Goal: Find specific page/section: Find specific page/section

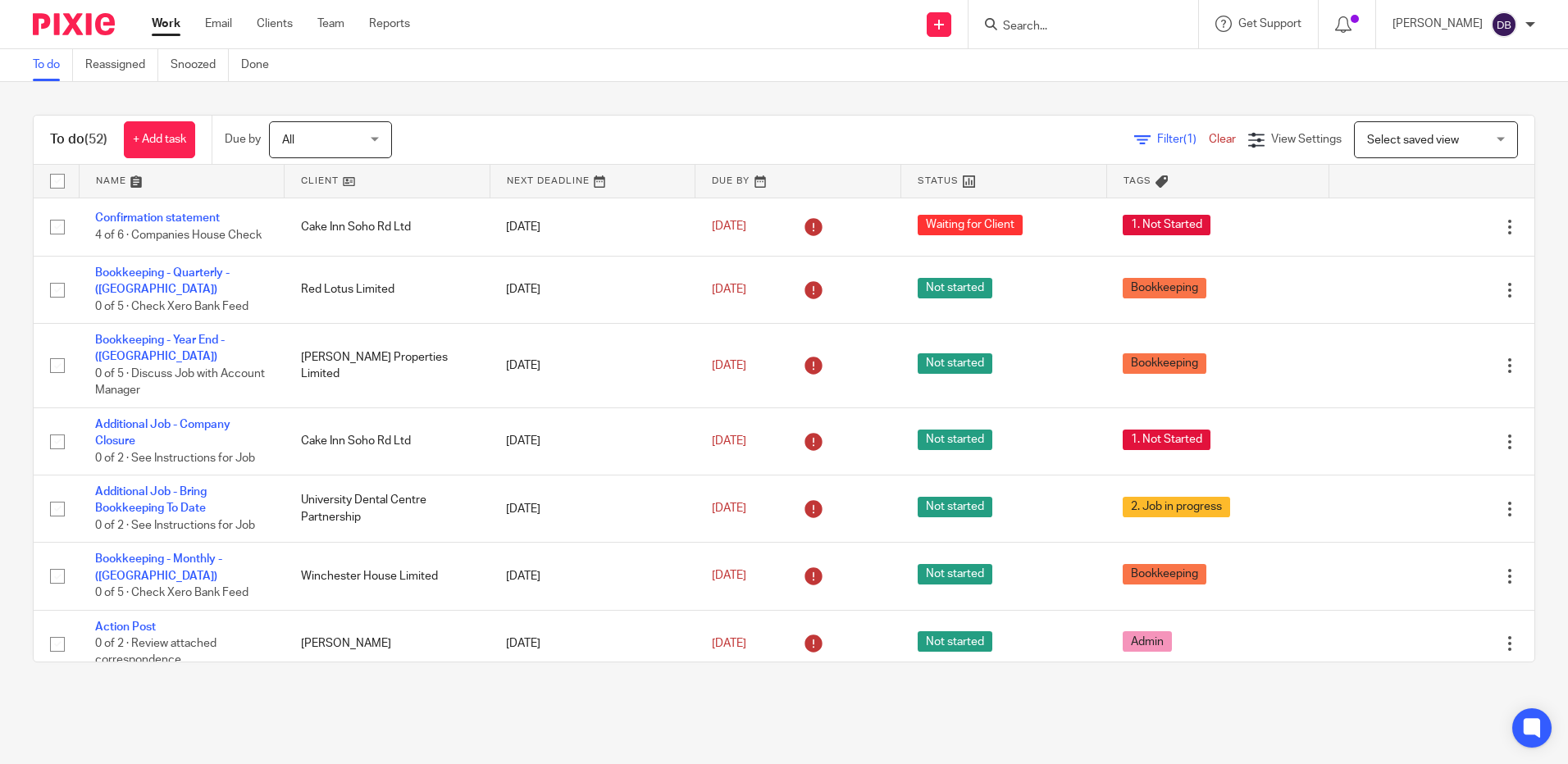
scroll to position [2311, 0]
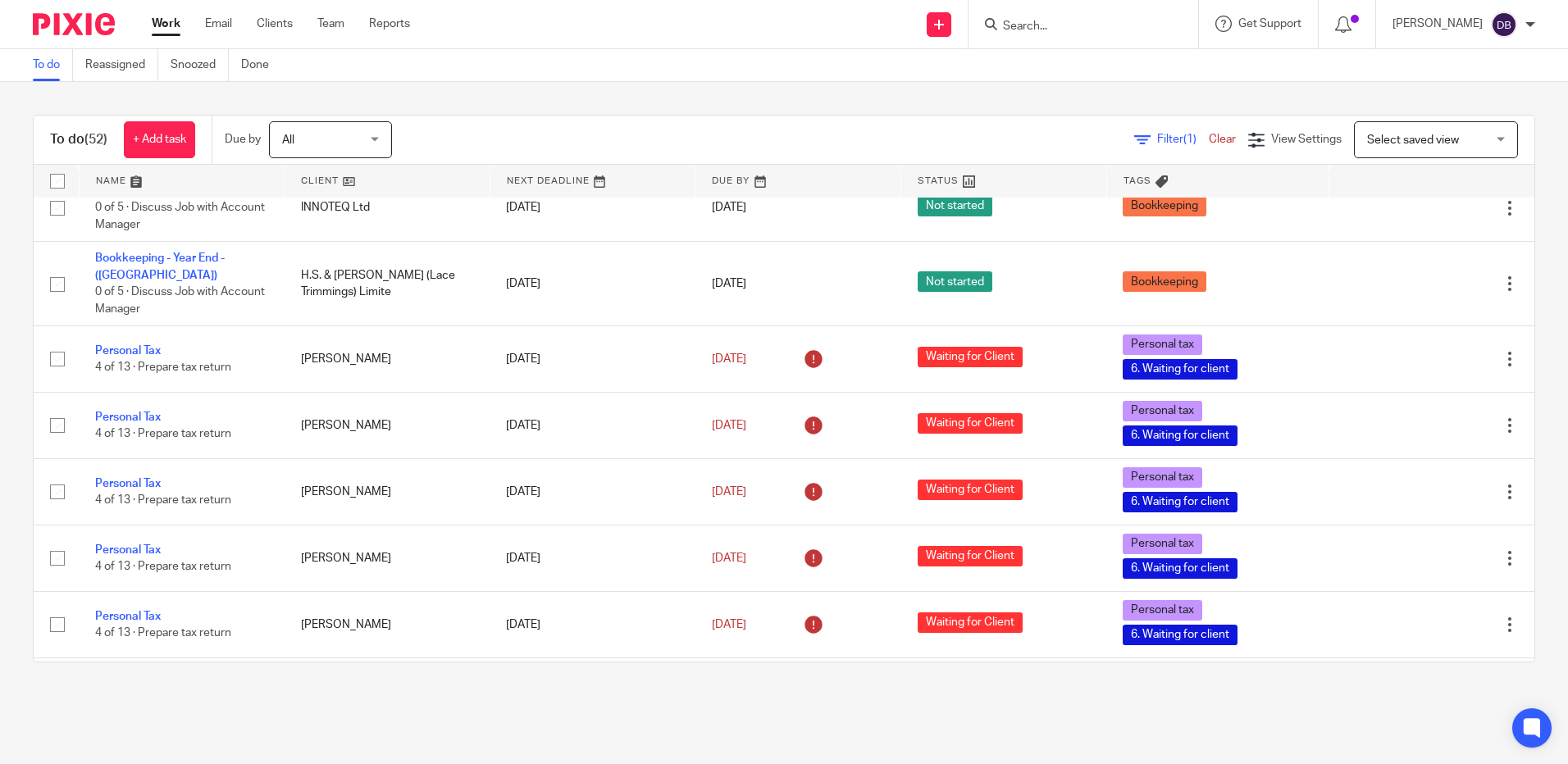
click at [1038, 32] on input "Search" at bounding box center [1074, 27] width 147 height 14
click at [1062, 30] on input "Search" at bounding box center [1074, 27] width 147 height 14
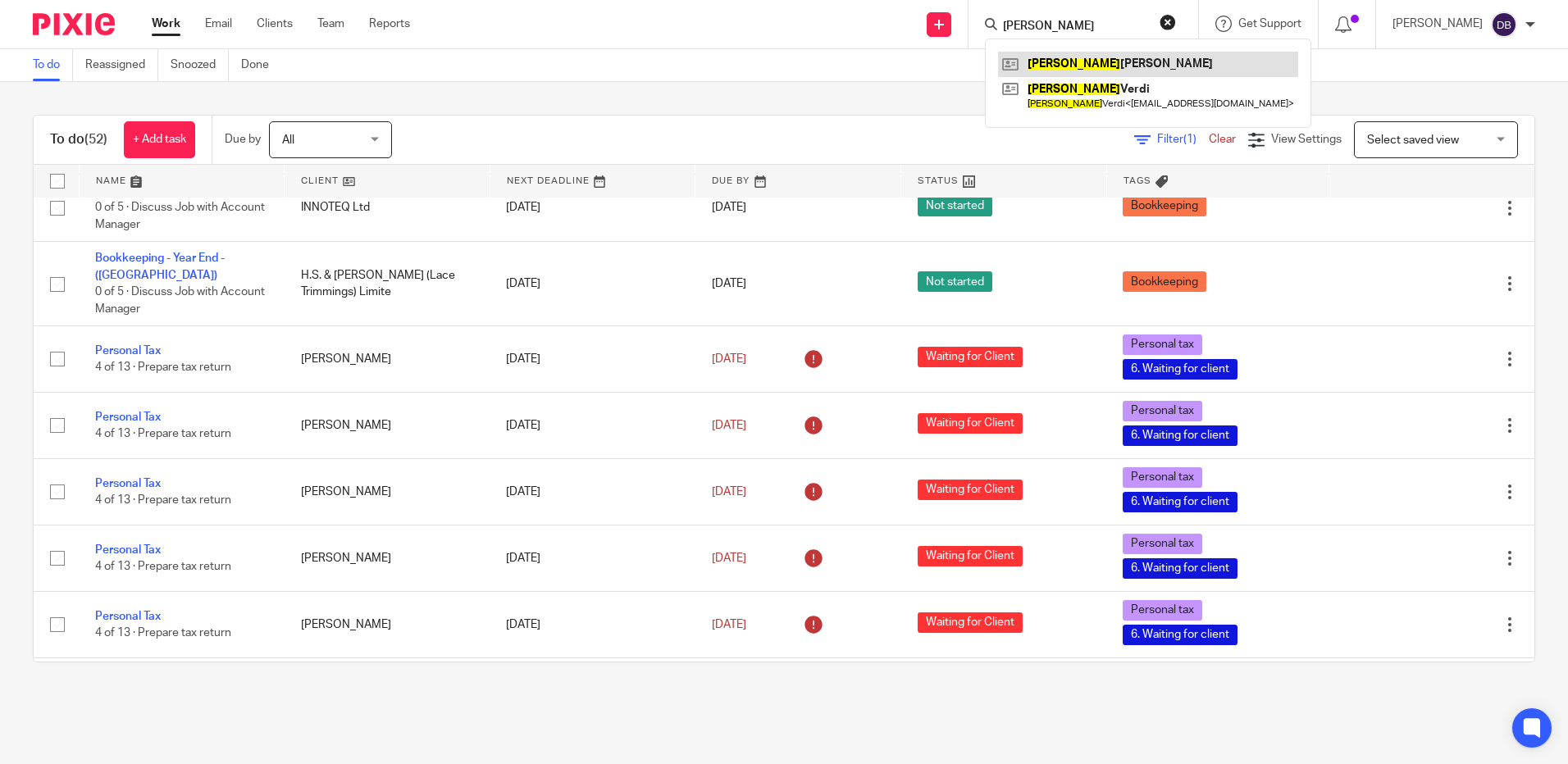
type input "[PERSON_NAME]"
click at [1078, 64] on link at bounding box center [1148, 63] width 300 height 24
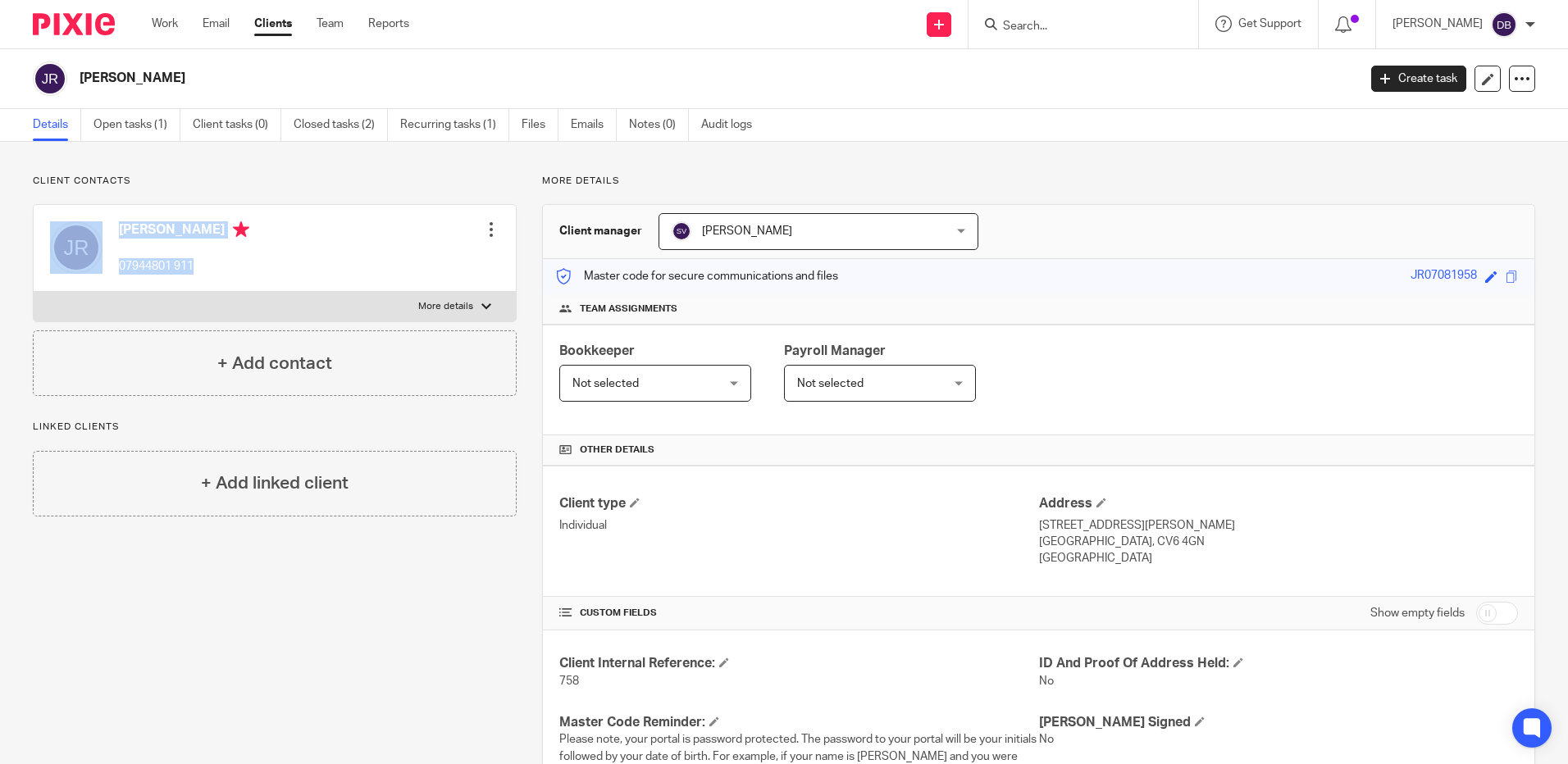
drag, startPoint x: 260, startPoint y: 285, endPoint x: 88, endPoint y: 231, distance: 180.3
click at [88, 231] on div "[PERSON_NAME] 07944801 911 Edit contact Create client from contact Export data …" at bounding box center [274, 249] width 482 height 87
drag, startPoint x: 133, startPoint y: 184, endPoint x: 50, endPoint y: 172, distance: 83.9
click at [50, 172] on div "Client contacts [PERSON_NAME] 07944801 911 Edit contact Create client from cont…" at bounding box center [784, 593] width 1568 height 903
